Goal: Task Accomplishment & Management: Manage account settings

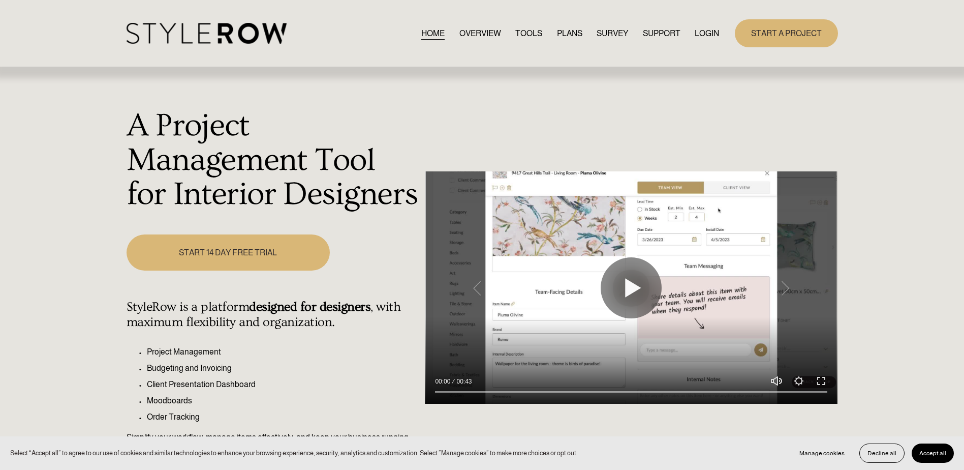
drag, startPoint x: 0, startPoint y: 0, endPoint x: 702, endPoint y: 33, distance: 703.1
click at [702, 33] on link "LOGIN" at bounding box center [707, 33] width 24 height 14
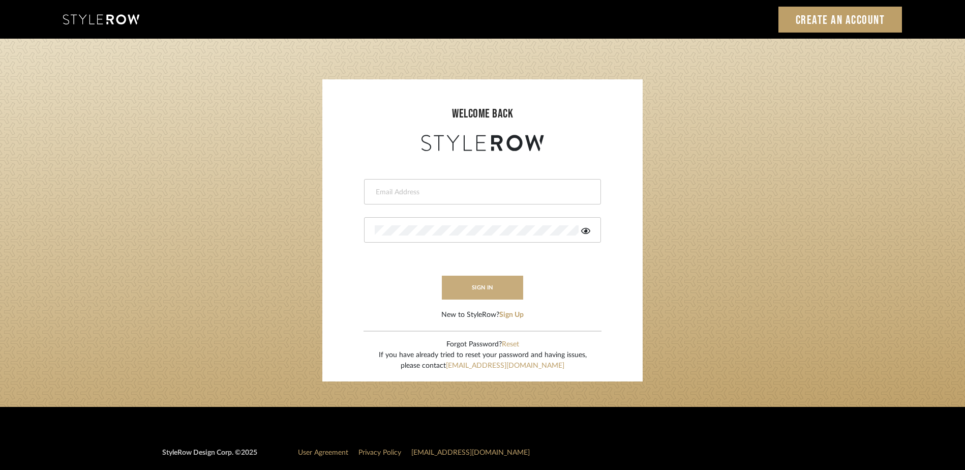
type input "katy@klointeriors.com"
click at [475, 287] on button "sign in" at bounding box center [482, 287] width 81 height 24
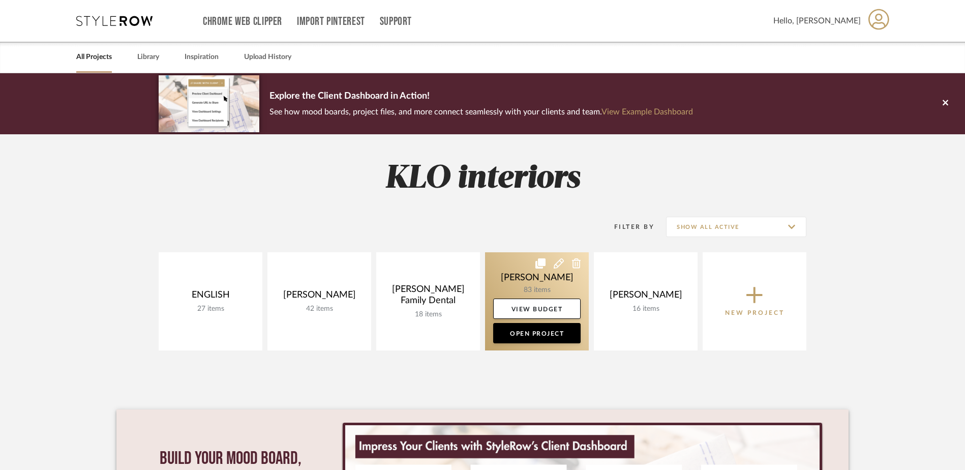
click at [529, 279] on link at bounding box center [537, 301] width 104 height 98
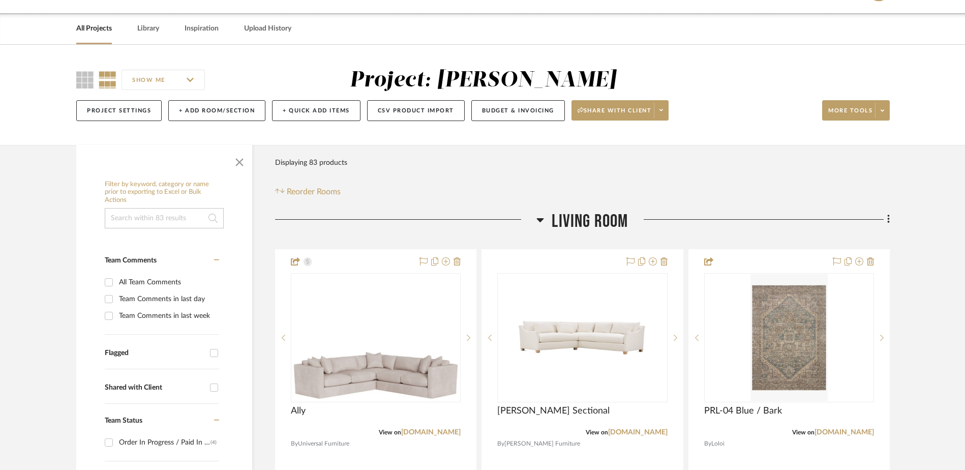
scroll to position [51, 0]
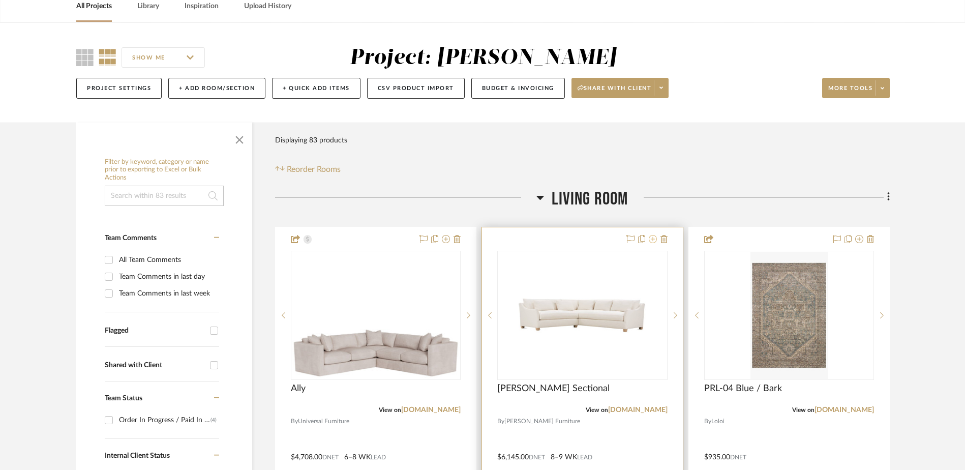
click at [654, 239] on icon at bounding box center [653, 239] width 8 height 8
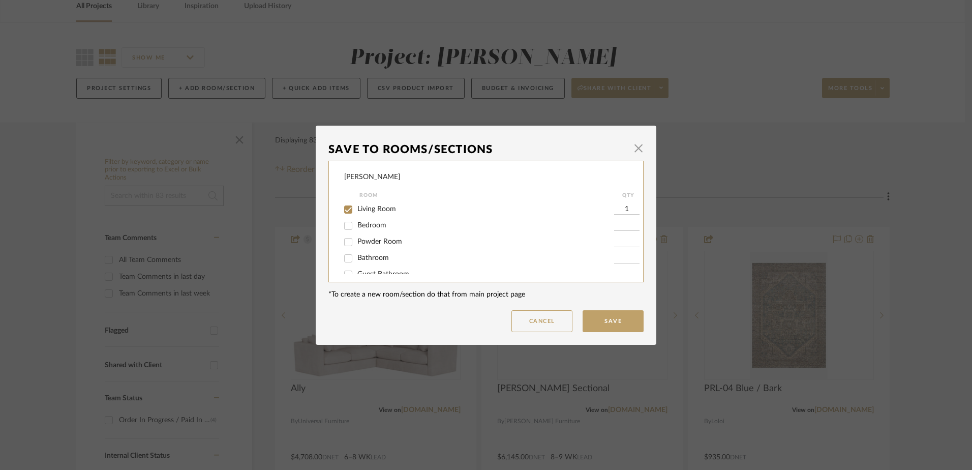
scroll to position [27, 0]
click at [342, 264] on input "Products for Consideration" at bounding box center [348, 263] width 16 height 16
checkbox input "true"
type input "1"
click at [615, 325] on button "Save" at bounding box center [612, 321] width 61 height 22
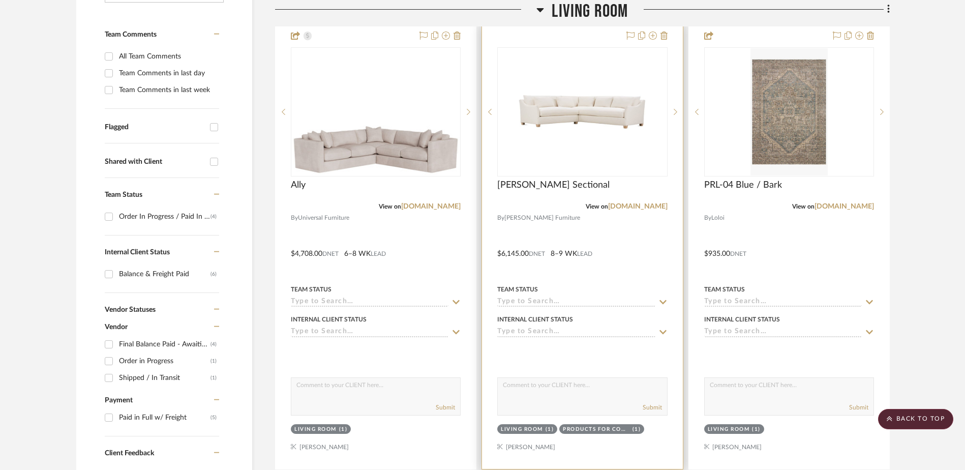
scroll to position [51, 0]
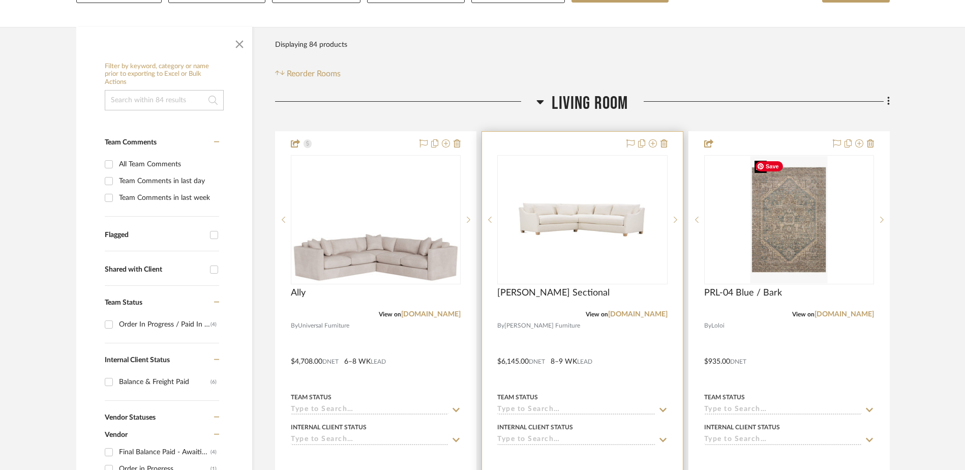
scroll to position [152, 0]
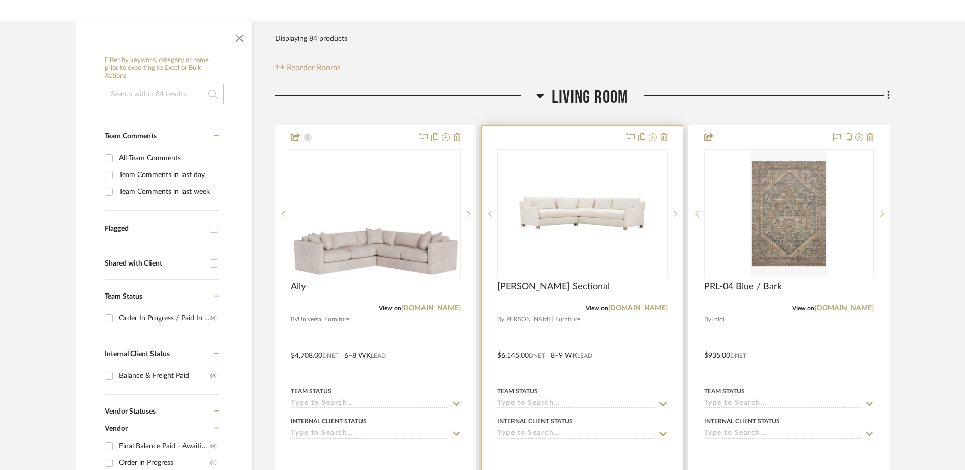
click at [649, 137] on icon at bounding box center [653, 137] width 8 height 8
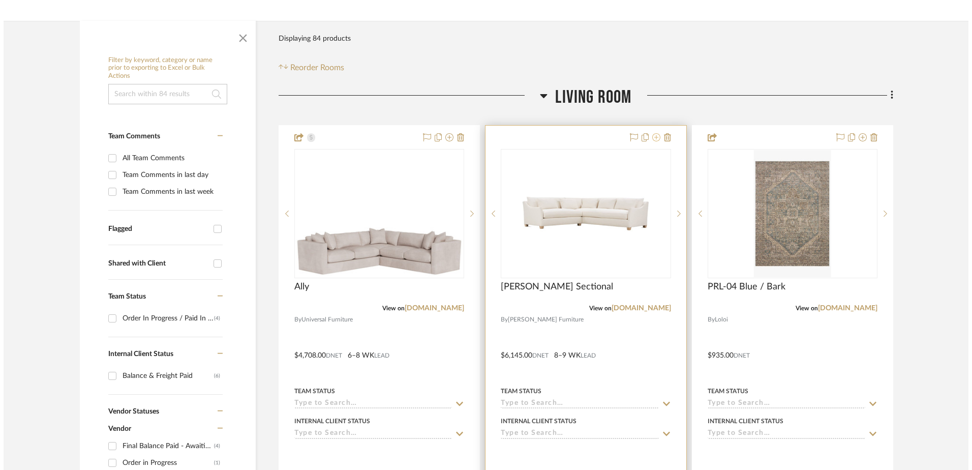
scroll to position [0, 0]
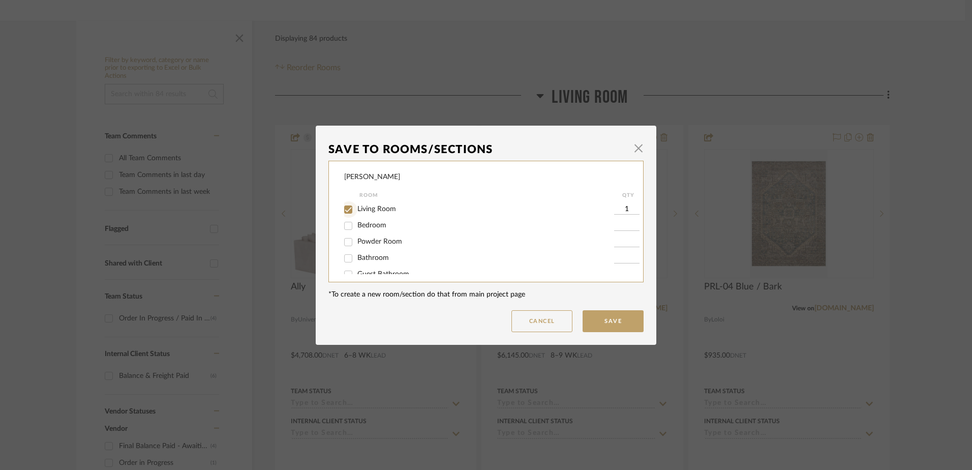
click at [343, 210] on input "Living Room" at bounding box center [348, 209] width 16 height 16
checkbox input "false"
click at [603, 323] on button "Save" at bounding box center [612, 321] width 61 height 22
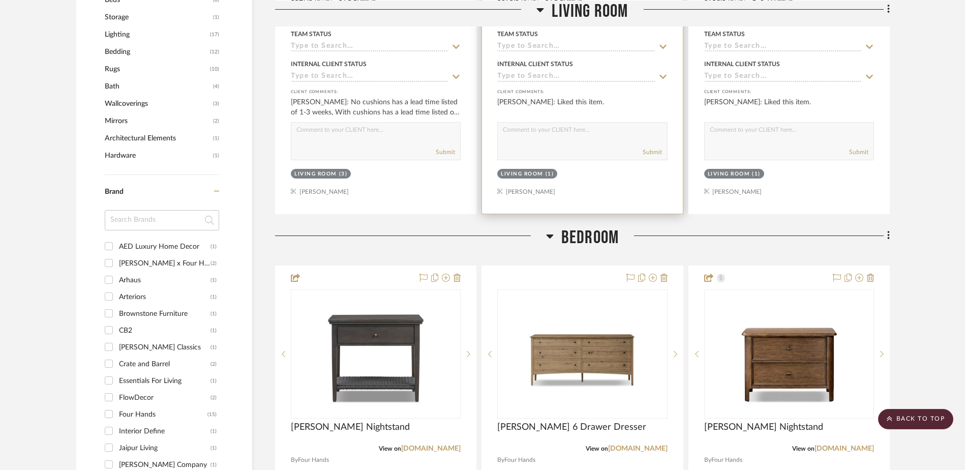
scroll to position [966, 0]
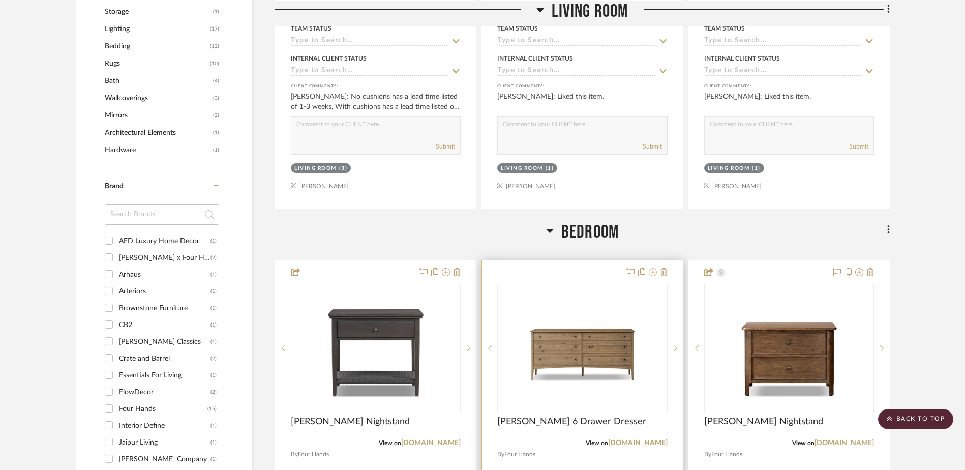
click at [653, 271] on icon at bounding box center [653, 272] width 8 height 8
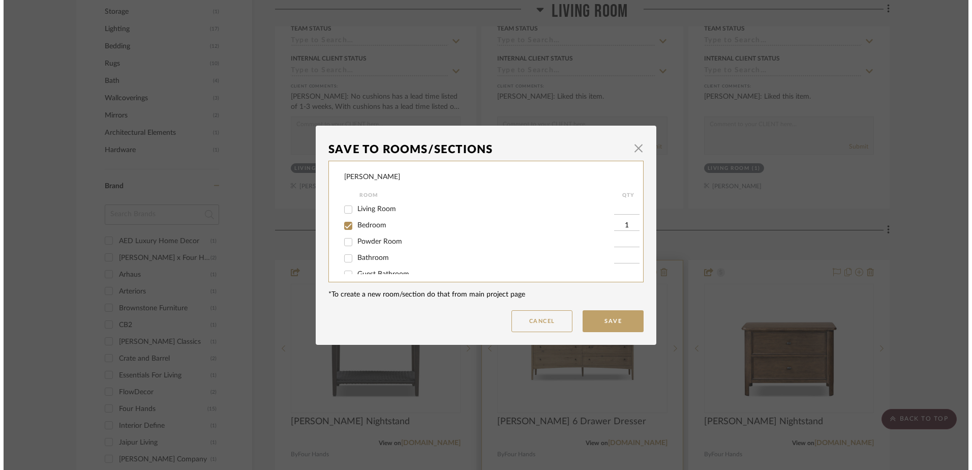
scroll to position [0, 0]
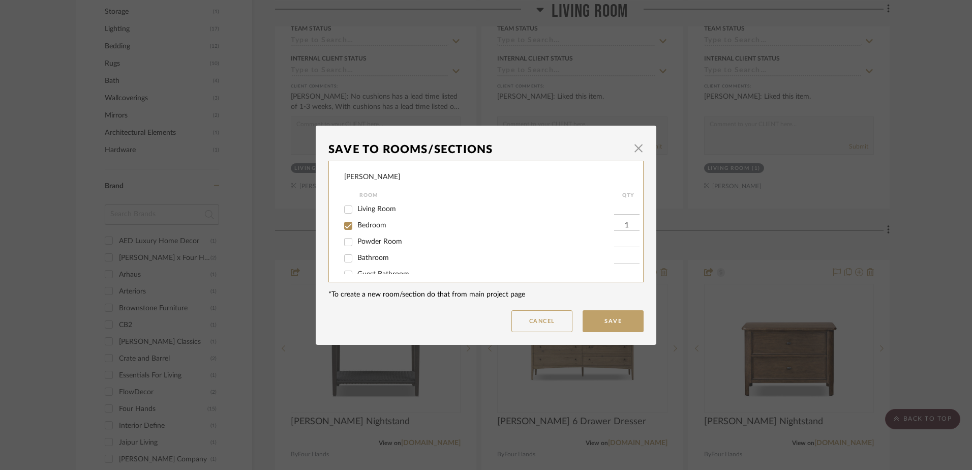
click at [347, 224] on input "Bedroom" at bounding box center [348, 226] width 16 height 16
checkbox input "false"
click at [342, 262] on input "Products for Consideration" at bounding box center [348, 263] width 16 height 16
checkbox input "true"
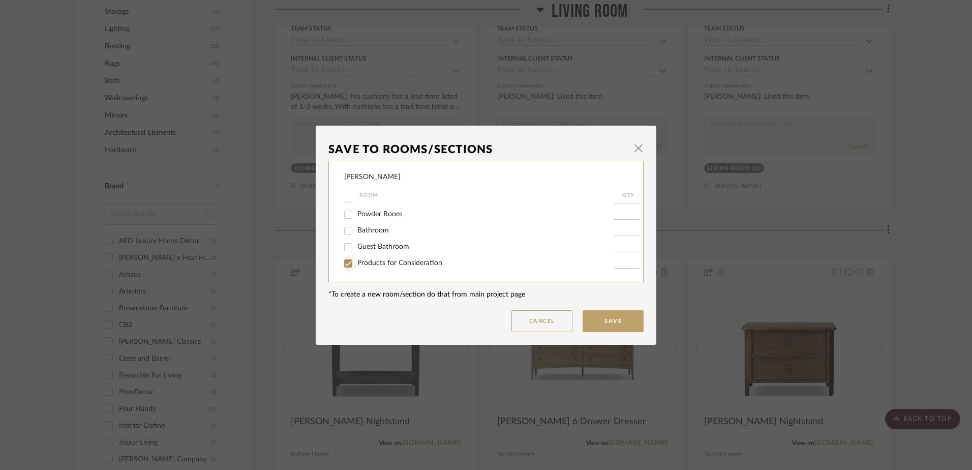
type input "1"
click at [597, 322] on button "Save" at bounding box center [612, 321] width 61 height 22
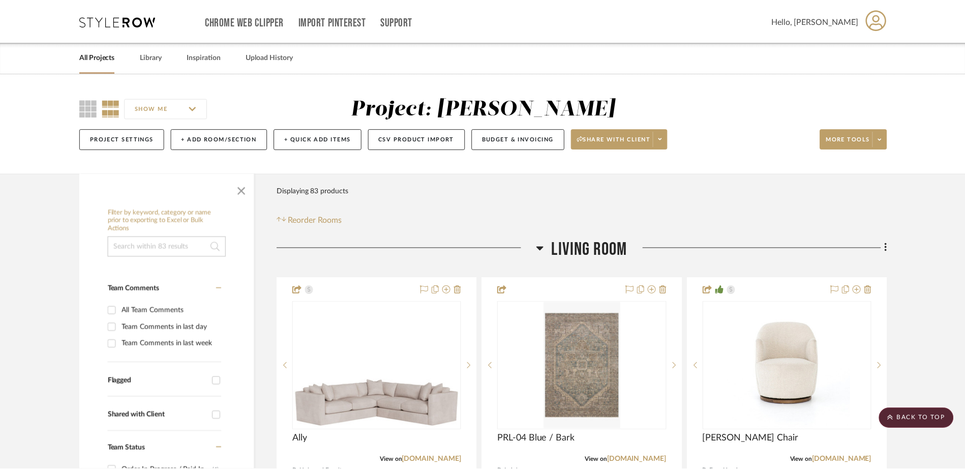
scroll to position [966, 0]
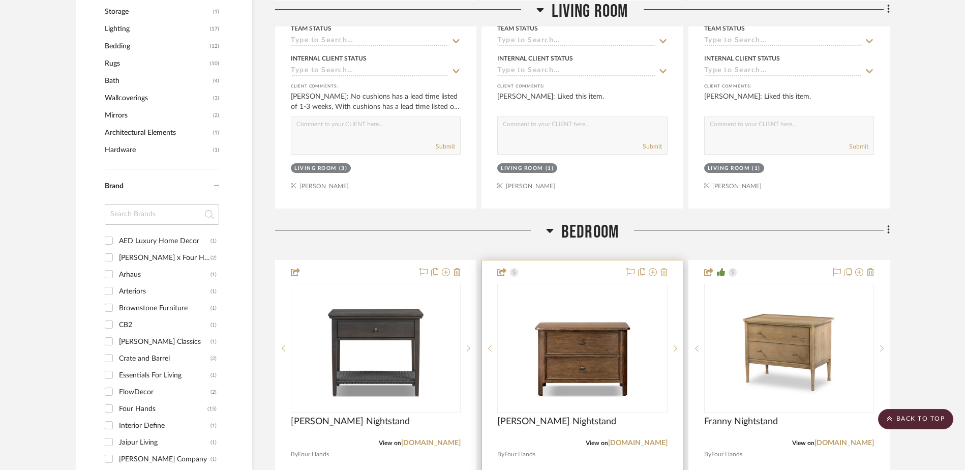
click at [664, 271] on icon at bounding box center [663, 272] width 7 height 8
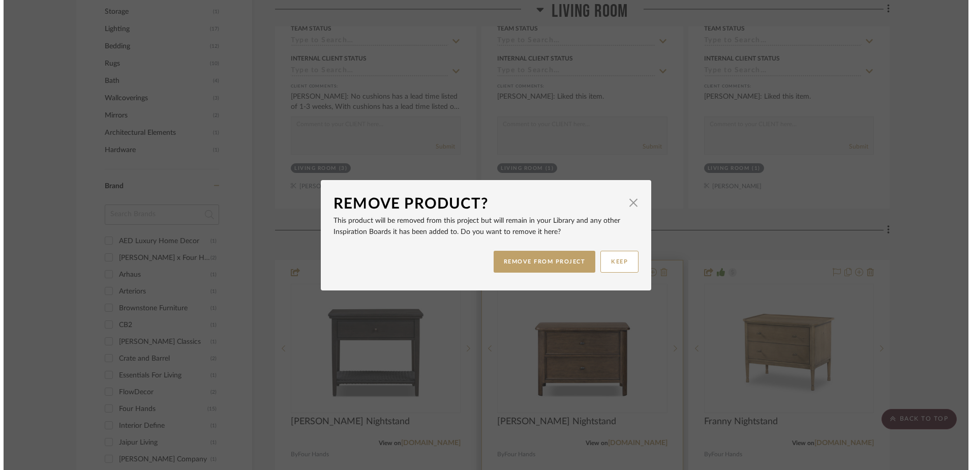
scroll to position [0, 0]
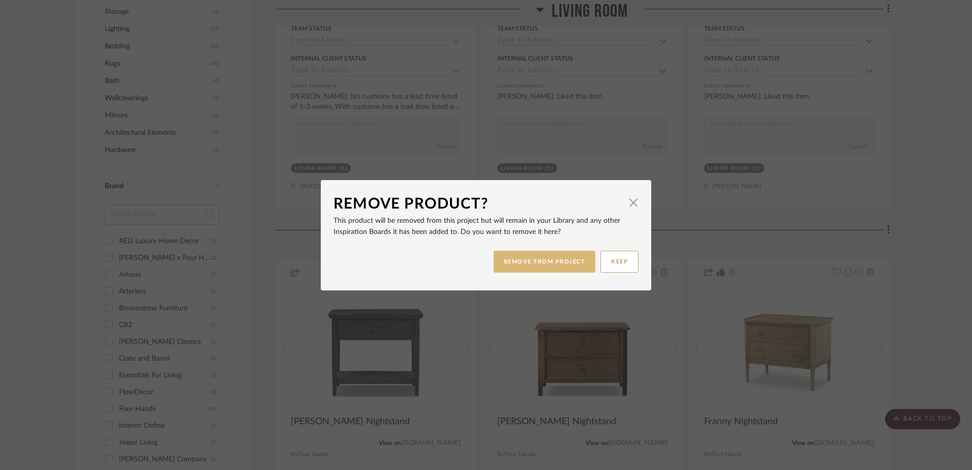
click at [543, 265] on button "REMOVE FROM PROJECT" at bounding box center [544, 262] width 102 height 22
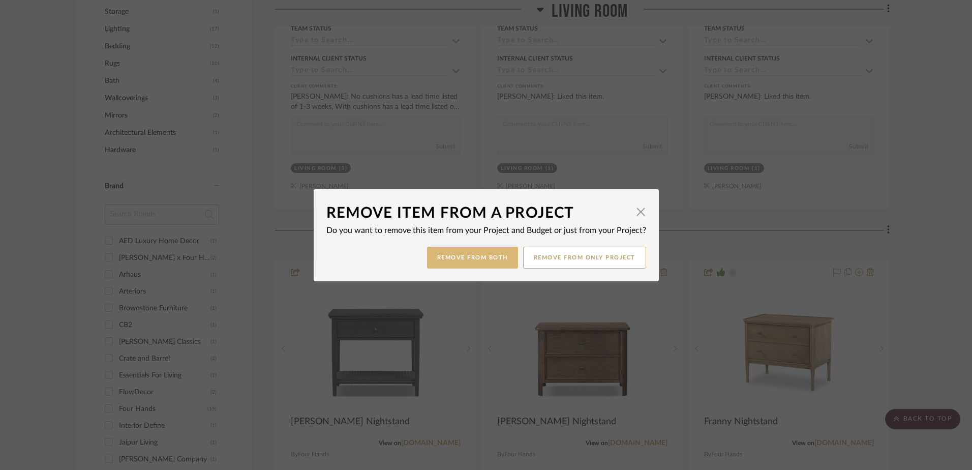
click at [469, 255] on button "Remove from Both" at bounding box center [472, 257] width 91 height 22
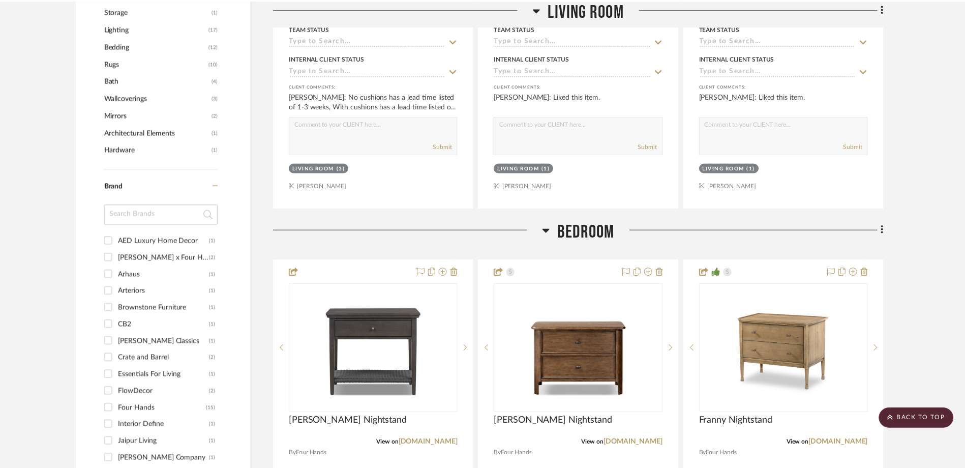
scroll to position [966, 0]
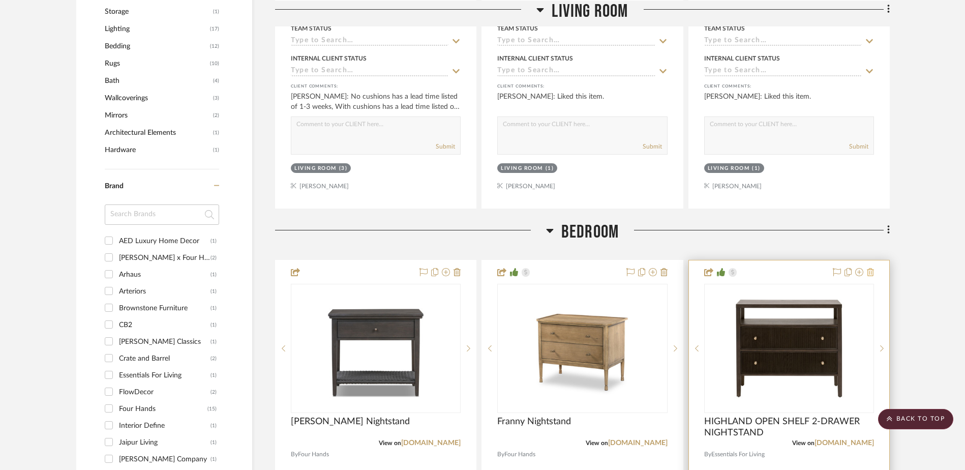
click at [869, 272] on icon at bounding box center [870, 272] width 7 height 8
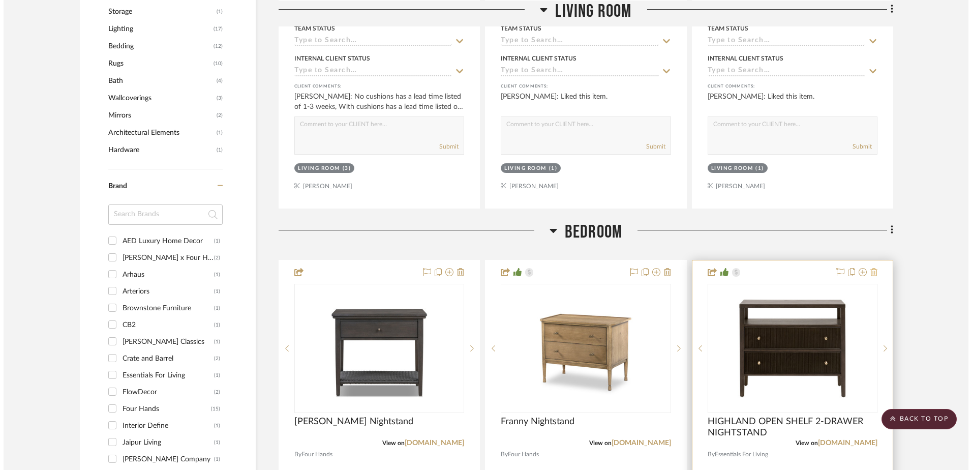
scroll to position [0, 0]
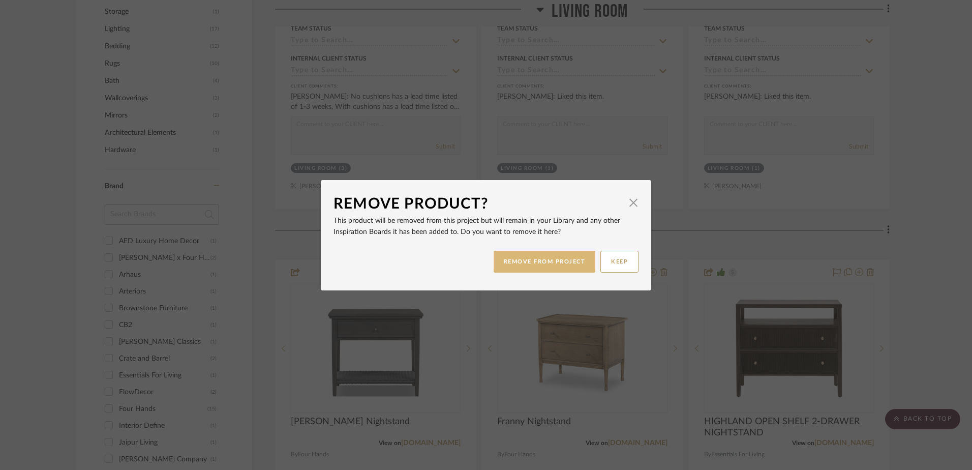
click at [558, 259] on button "REMOVE FROM PROJECT" at bounding box center [544, 262] width 102 height 22
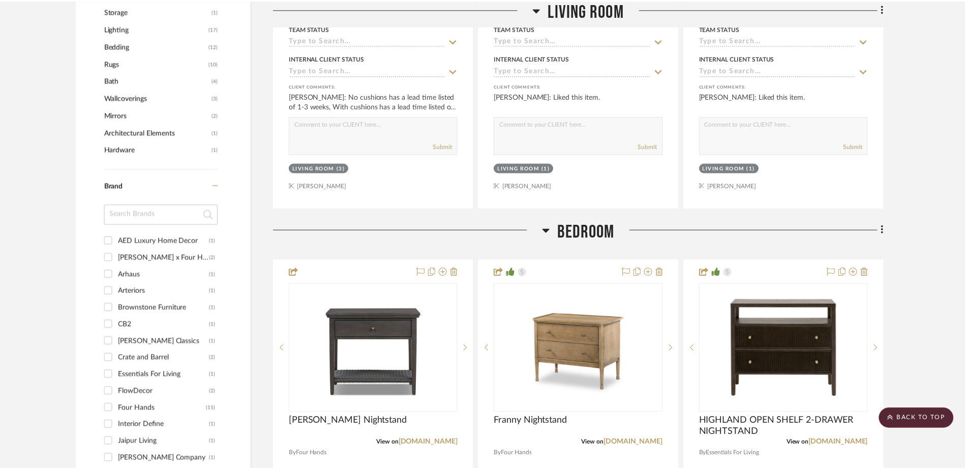
scroll to position [966, 0]
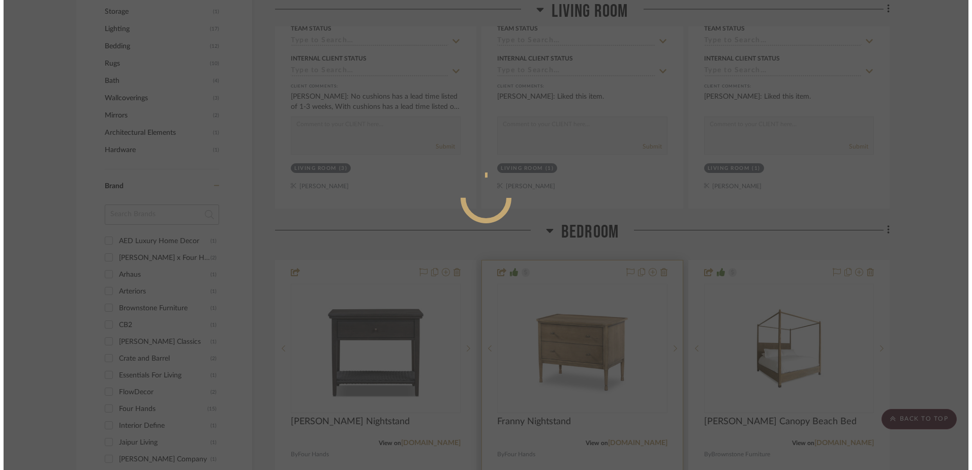
scroll to position [0, 0]
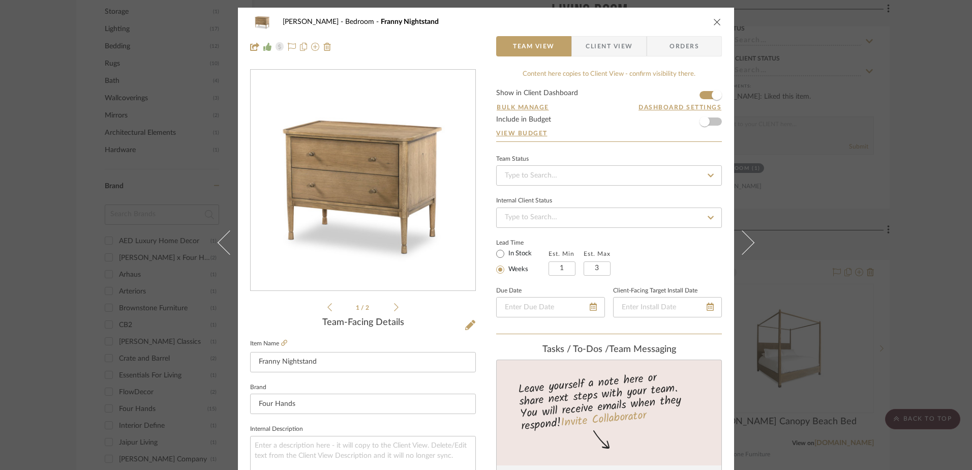
click at [718, 24] on button "close" at bounding box center [717, 21] width 9 height 9
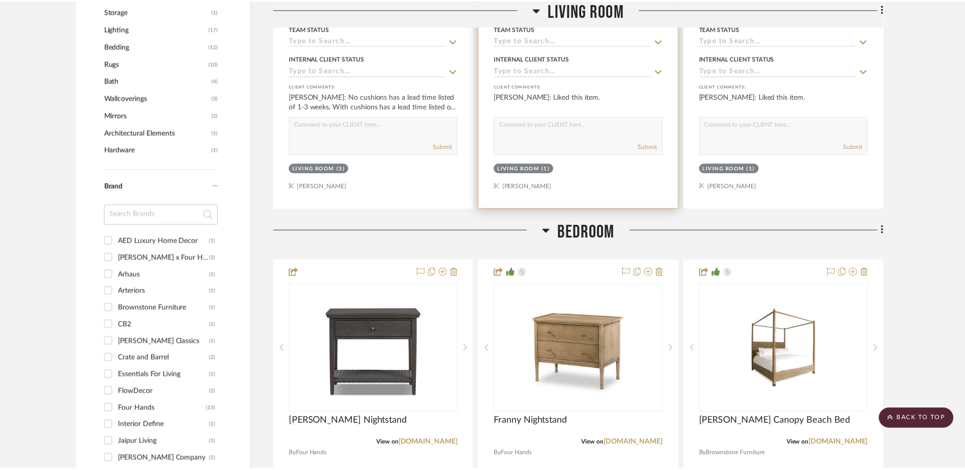
scroll to position [966, 0]
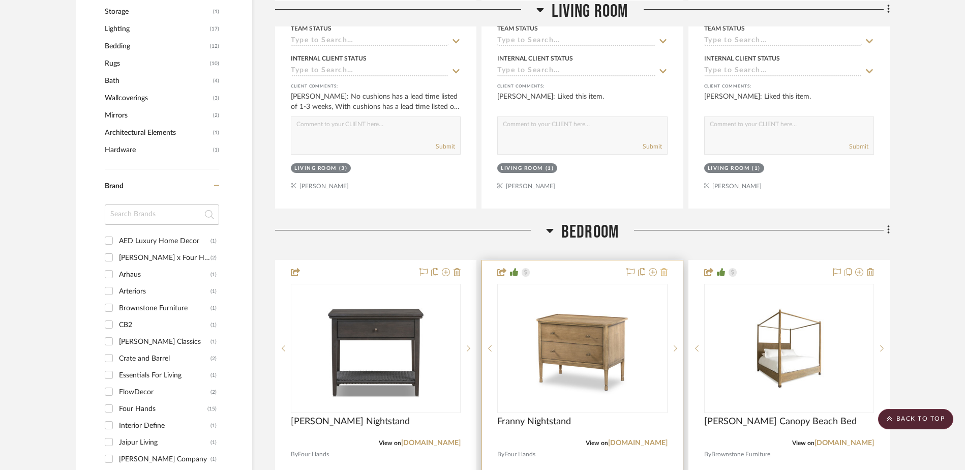
click at [666, 269] on icon at bounding box center [663, 272] width 7 height 8
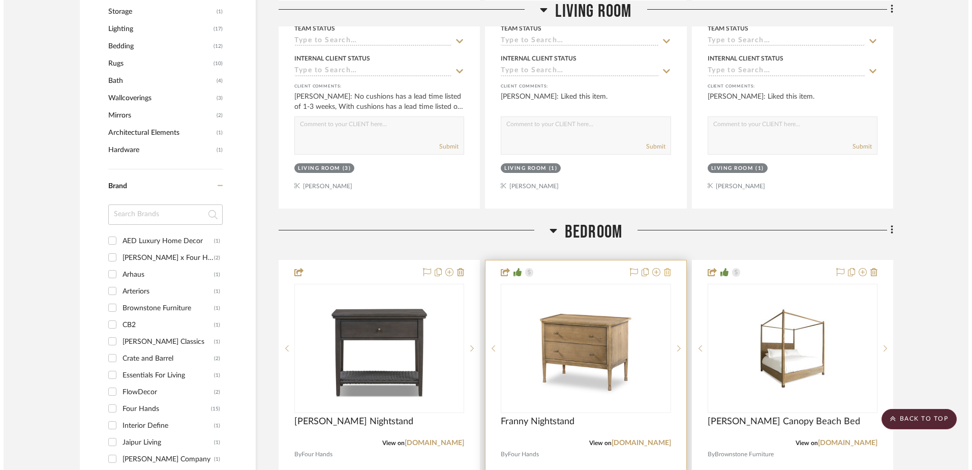
scroll to position [0, 0]
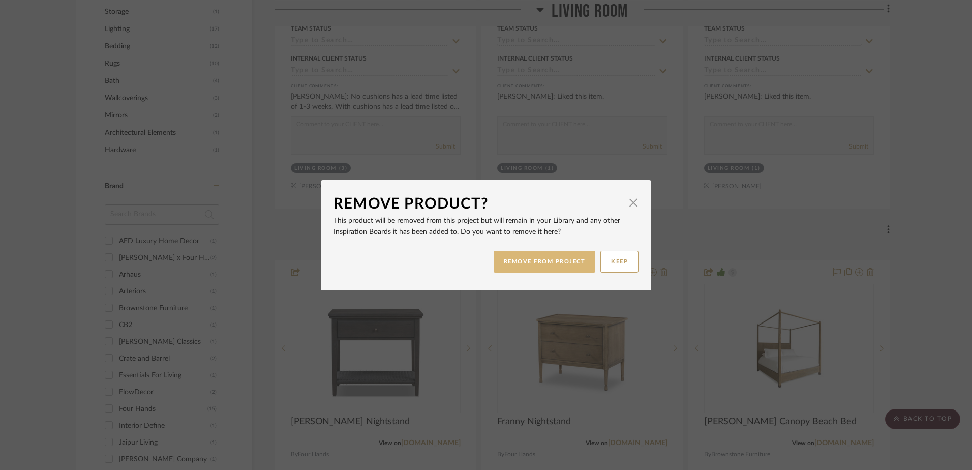
click at [558, 262] on button "REMOVE FROM PROJECT" at bounding box center [544, 262] width 102 height 22
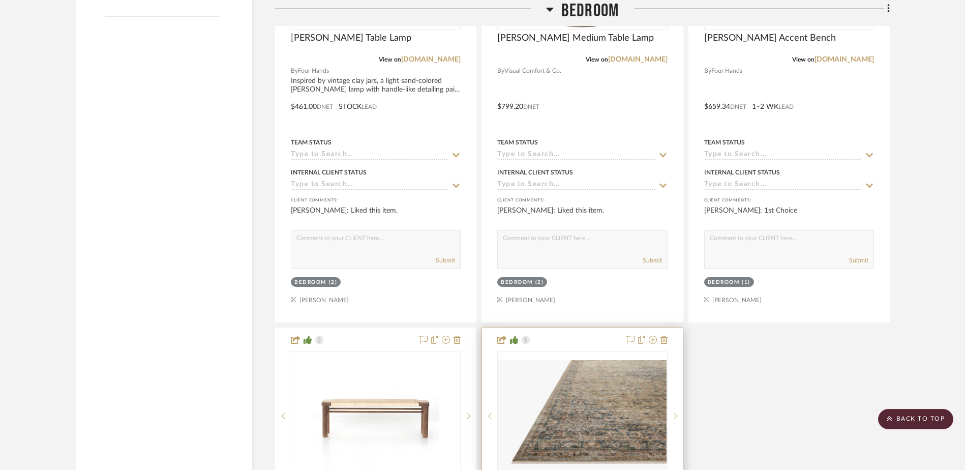
scroll to position [1931, 0]
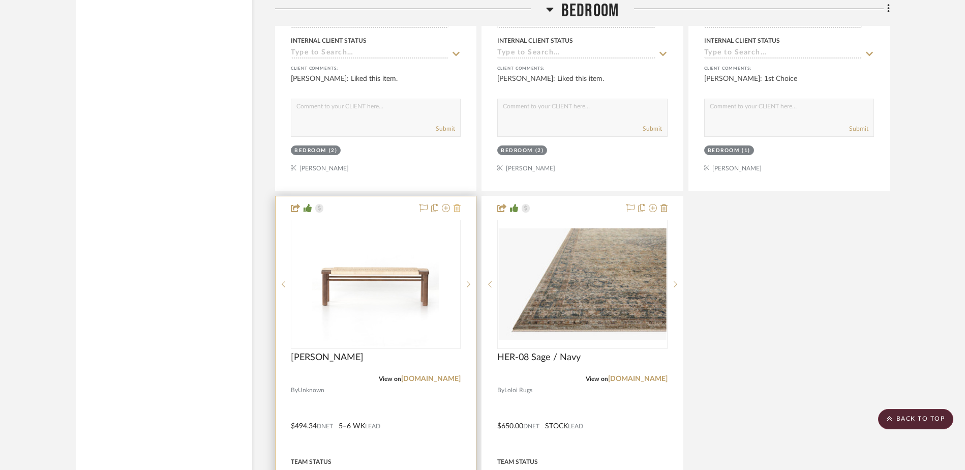
click at [455, 210] on icon at bounding box center [456, 208] width 7 height 8
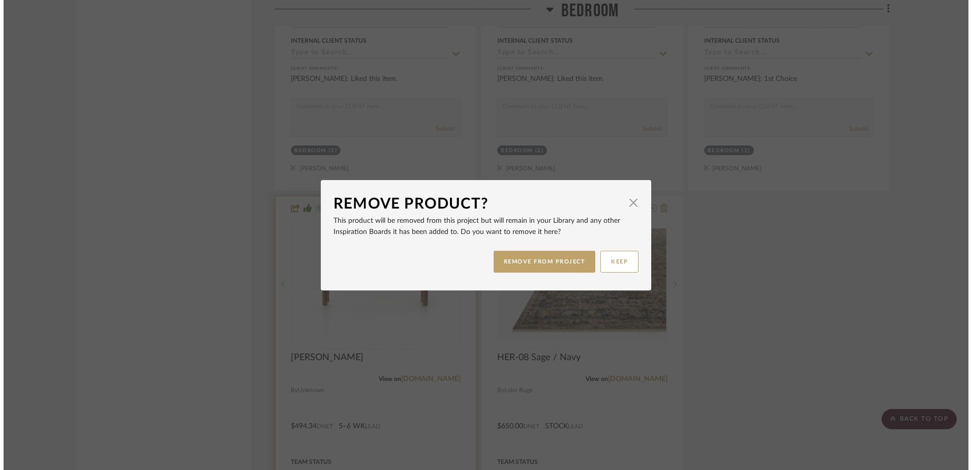
scroll to position [0, 0]
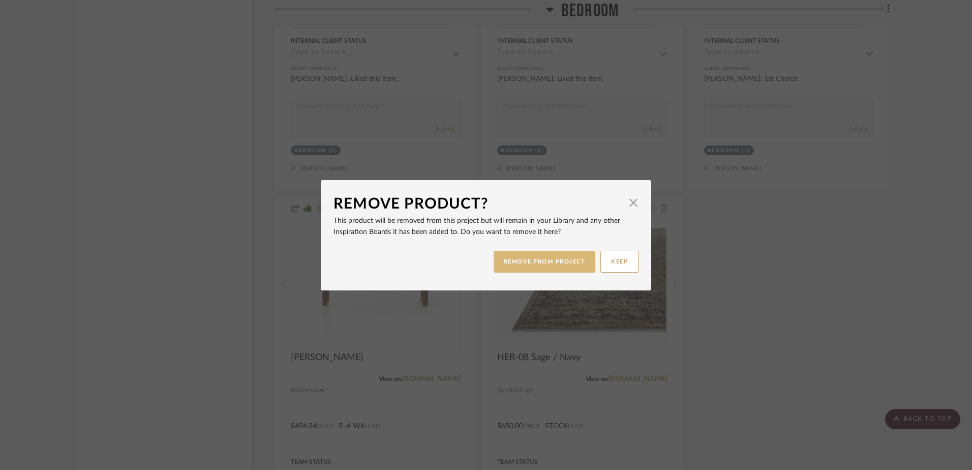
click at [539, 263] on button "REMOVE FROM PROJECT" at bounding box center [544, 262] width 102 height 22
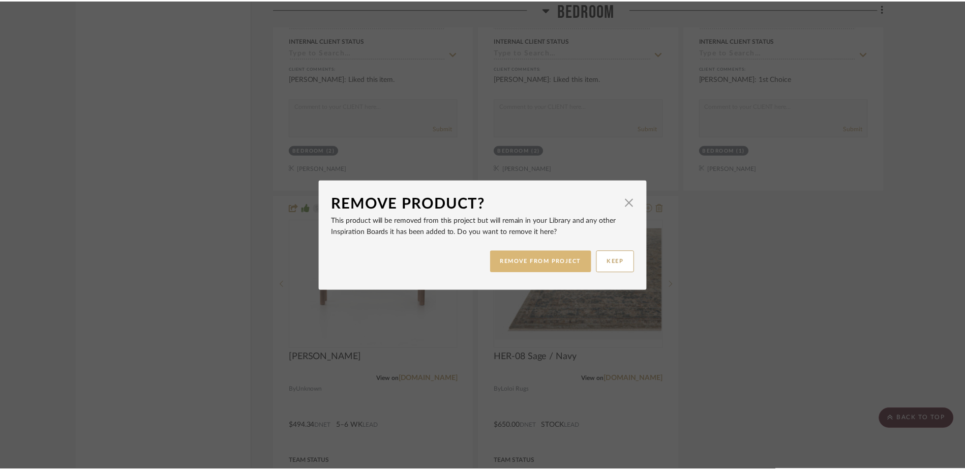
scroll to position [1931, 0]
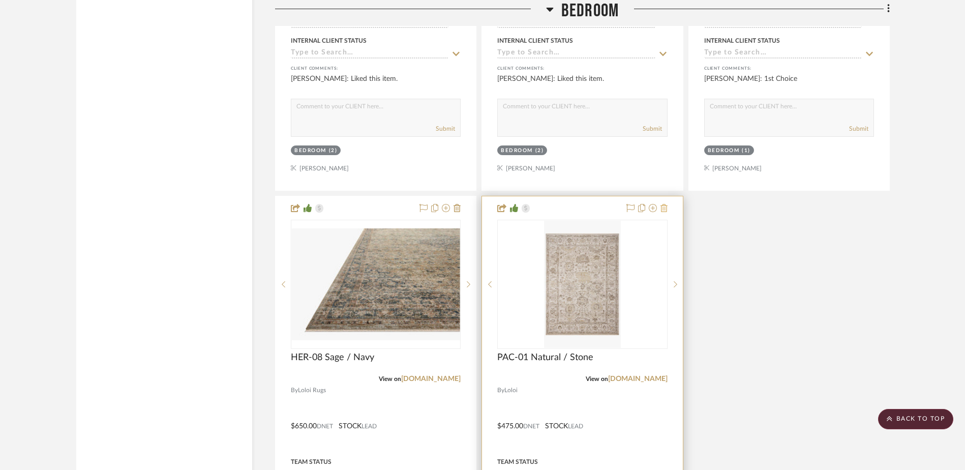
click at [666, 209] on icon at bounding box center [663, 208] width 7 height 8
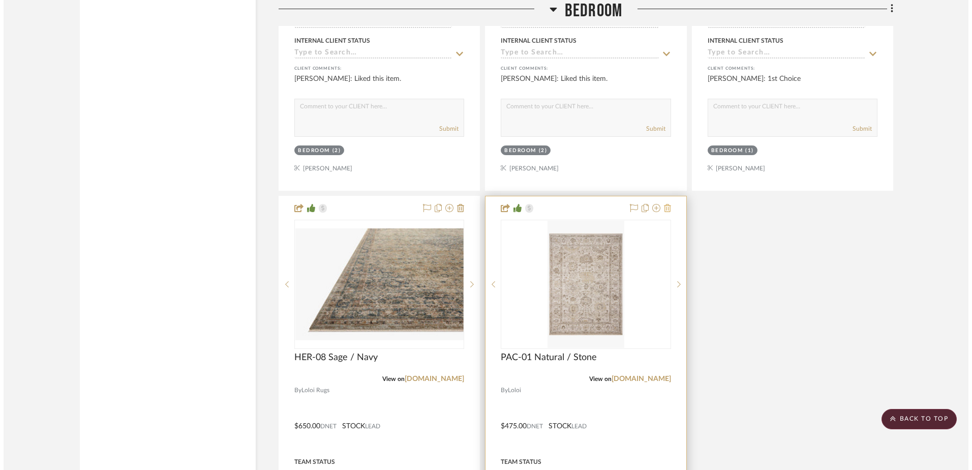
scroll to position [0, 0]
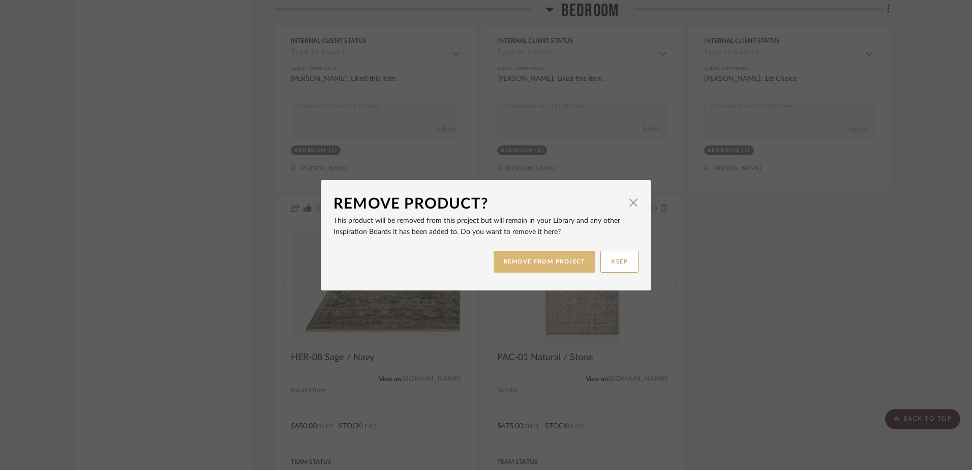
click at [561, 265] on button "REMOVE FROM PROJECT" at bounding box center [544, 262] width 102 height 22
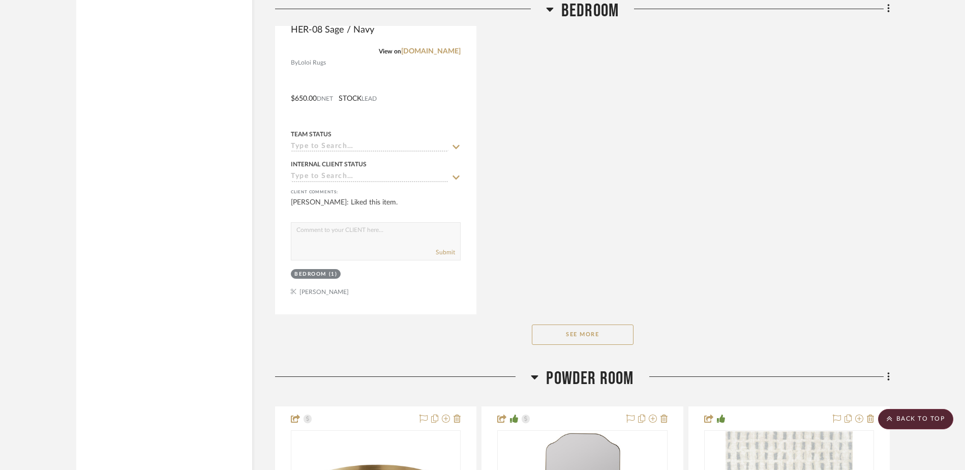
scroll to position [2287, 0]
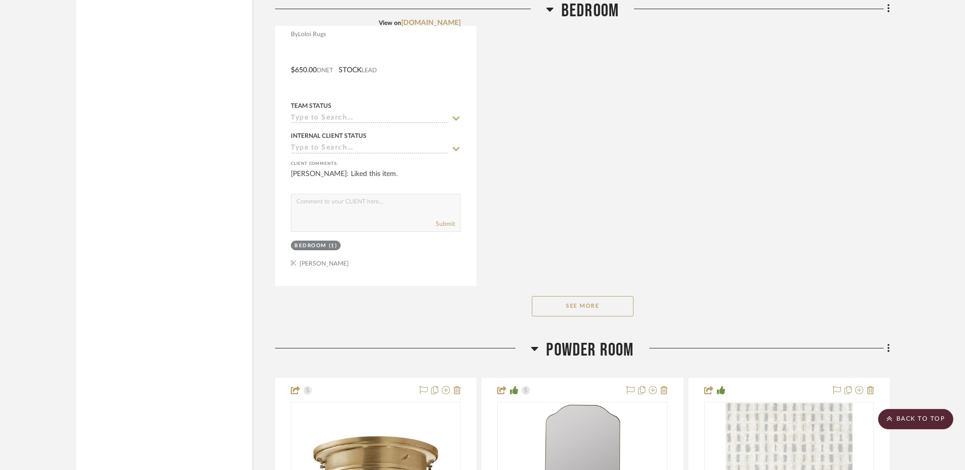
click at [582, 305] on button "See More" at bounding box center [583, 306] width 102 height 20
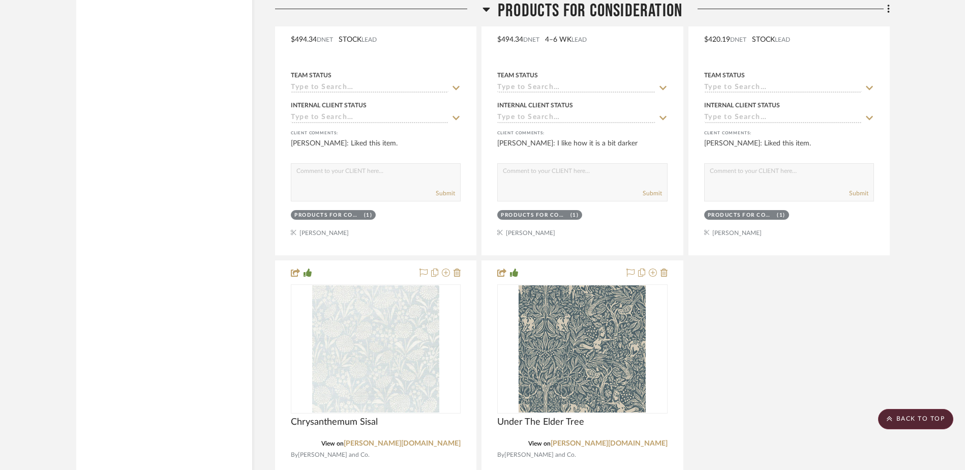
scroll to position [6251, 0]
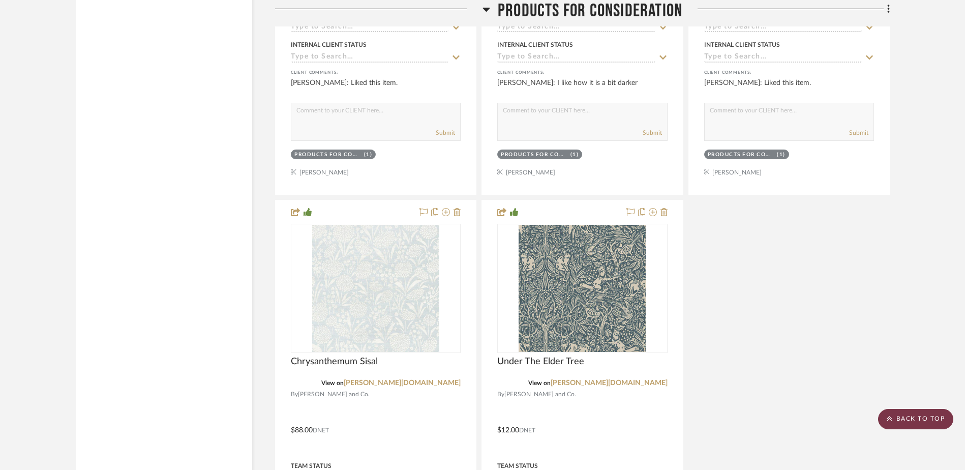
click at [914, 419] on scroll-to-top-button "BACK TO TOP" at bounding box center [915, 419] width 75 height 20
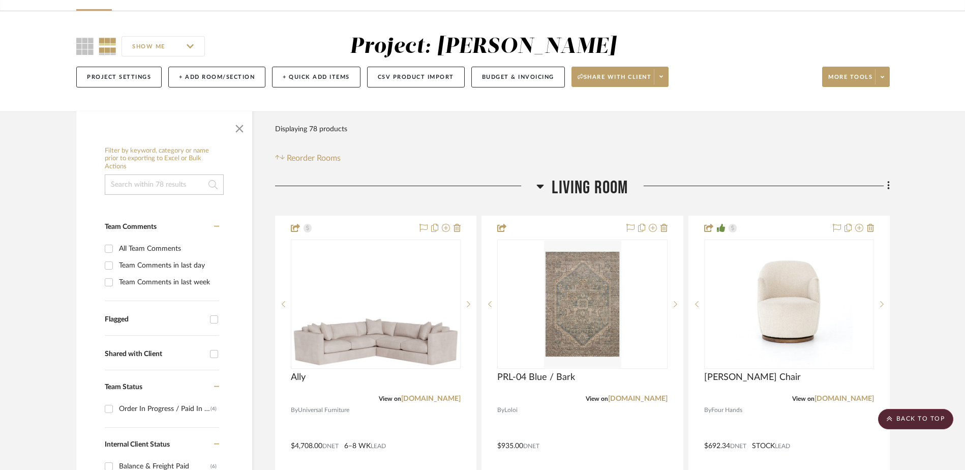
scroll to position [0, 0]
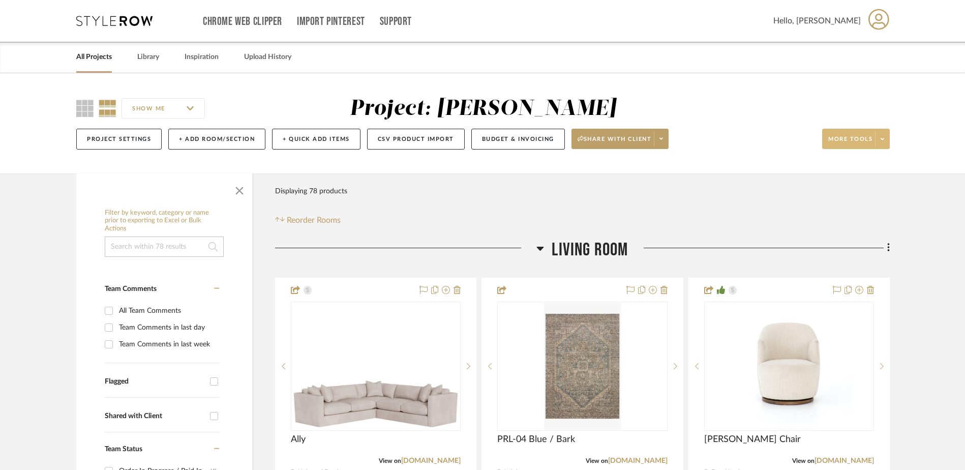
click at [880, 137] on icon at bounding box center [882, 139] width 4 height 6
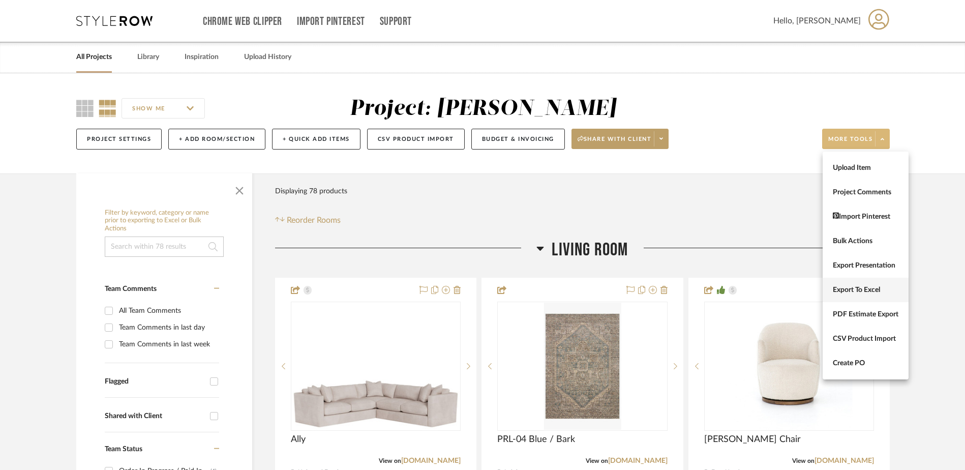
click at [860, 288] on span "Export To Excel" at bounding box center [865, 290] width 66 height 9
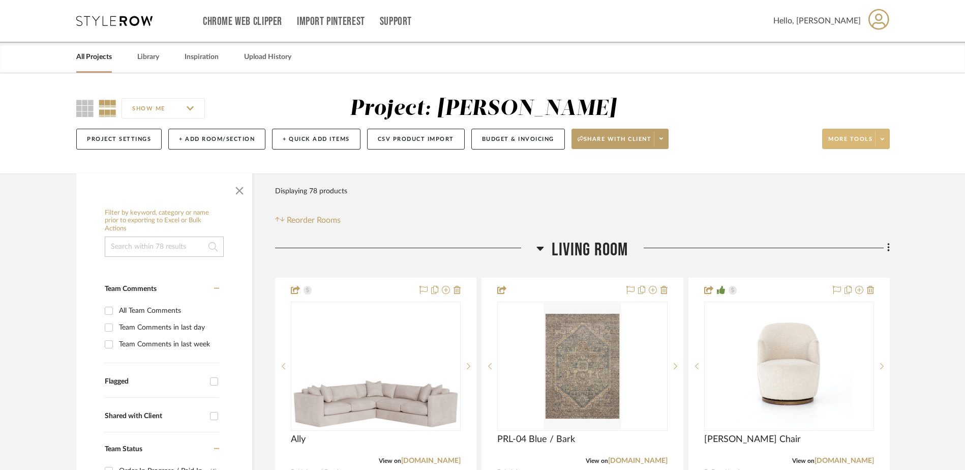
click at [113, 19] on icon at bounding box center [114, 21] width 76 height 10
